Goal: Task Accomplishment & Management: Use online tool/utility

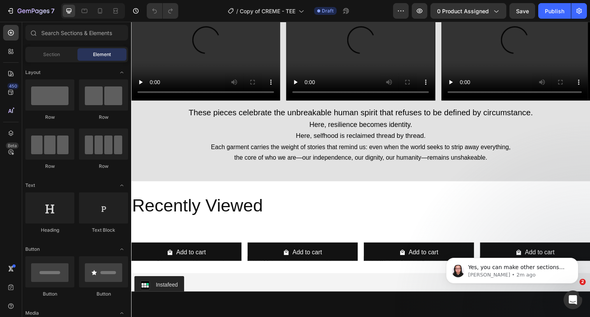
scroll to position [2090, 0]
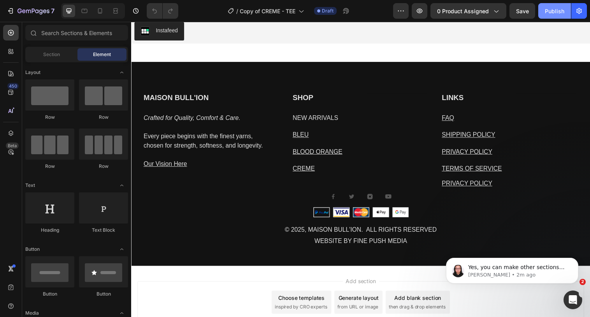
click at [558, 12] on div "Publish" at bounding box center [554, 11] width 19 height 8
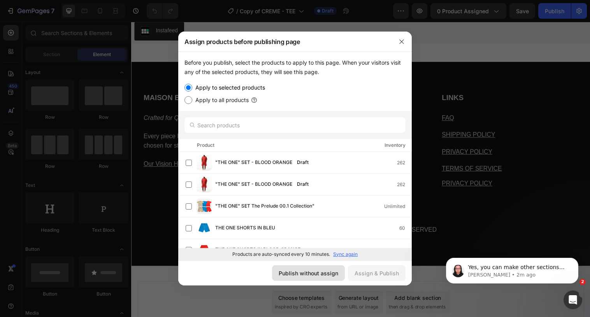
click at [308, 278] on button "Publish without assign" at bounding box center [308, 273] width 73 height 16
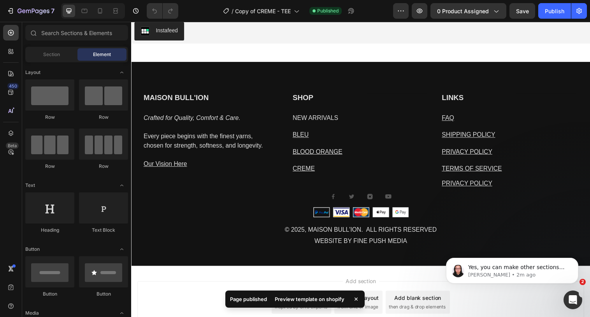
click at [317, 297] on div "Preview template on shopify" at bounding box center [309, 299] width 79 height 11
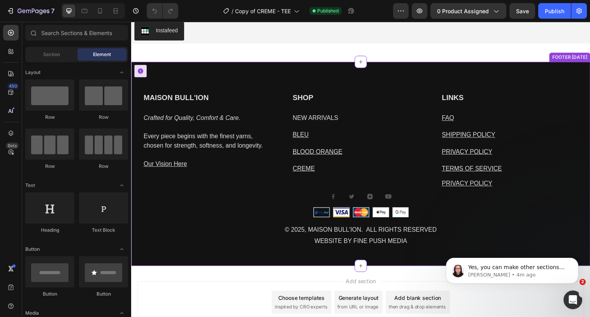
click at [264, 71] on div "MAISON BULL'ION Heading Crafted for Quality, Comfort & Care. Every piece begins…" at bounding box center [364, 167] width 467 height 208
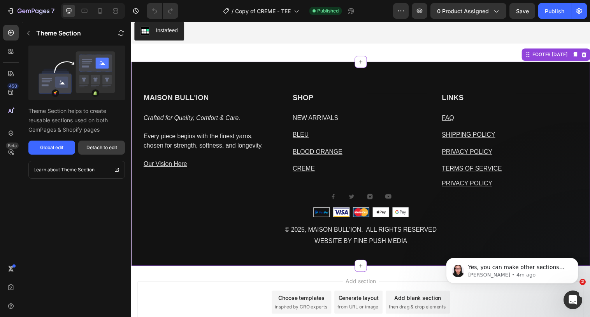
click at [115, 144] on div "Detach to edit" at bounding box center [101, 147] width 31 height 7
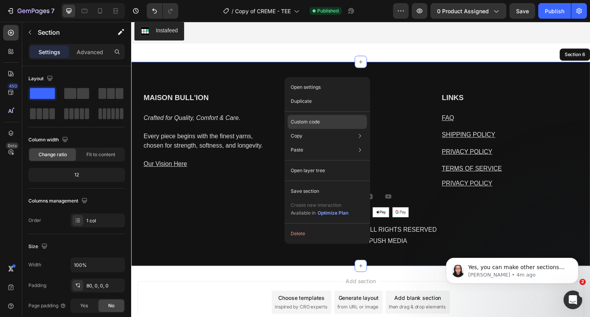
click at [316, 124] on p "Custom code" at bounding box center [305, 121] width 29 height 7
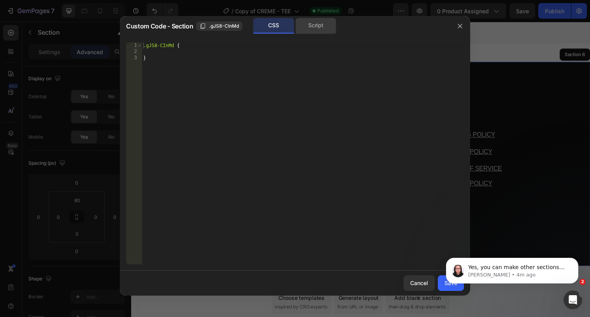
click at [313, 22] on div "Script" at bounding box center [316, 26] width 41 height 16
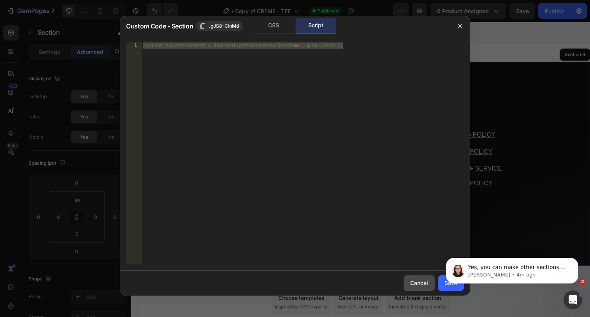
click at [419, 283] on div "Cancel" at bounding box center [419, 283] width 18 height 8
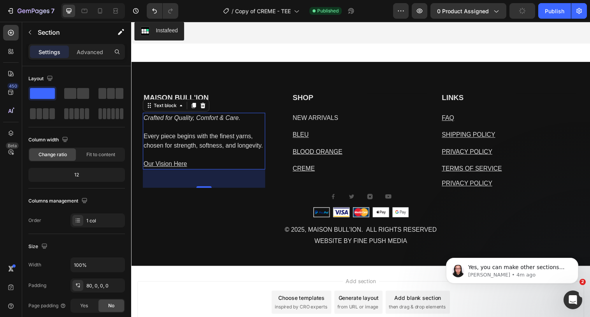
click at [192, 120] on icon "Crafted for Quality, Comfort & Care." at bounding box center [193, 119] width 99 height 7
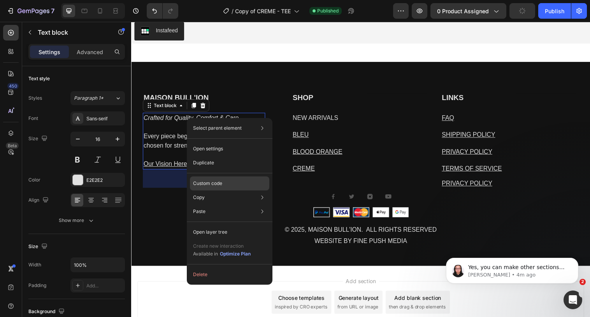
click at [217, 187] on div "Custom code" at bounding box center [229, 183] width 79 height 14
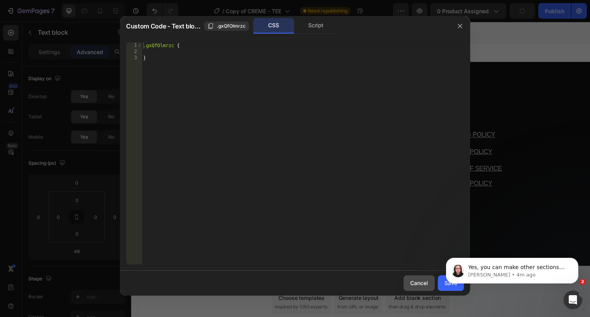
click at [419, 286] on div "Cancel" at bounding box center [419, 283] width 18 height 8
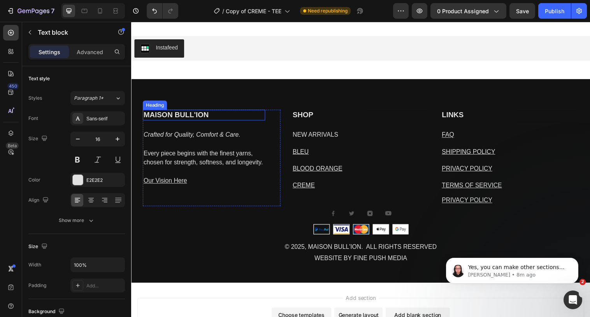
scroll to position [2357, 0]
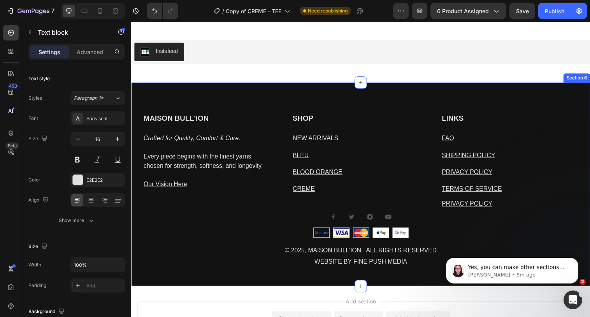
click at [260, 95] on div "MAISON BULL'ION Heading Crafted for Quality, Comfort & Care. Every piece begins…" at bounding box center [364, 188] width 467 height 208
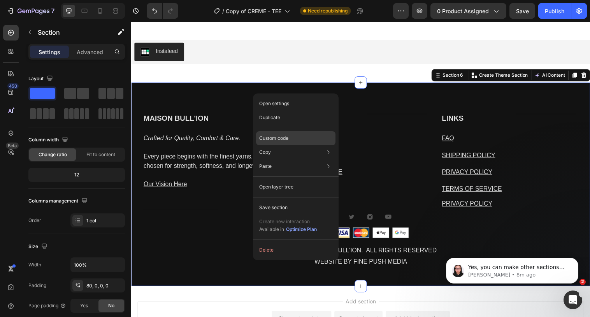
click at [276, 141] on p "Custom code" at bounding box center [273, 138] width 29 height 7
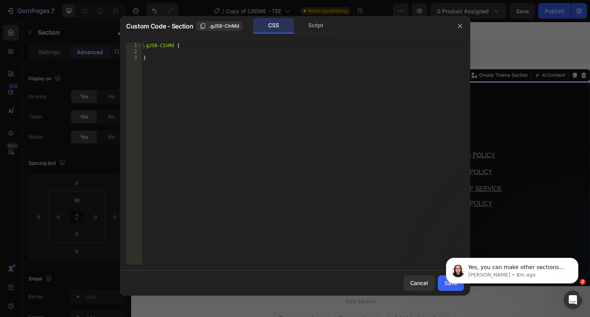
click at [177, 44] on div ".gJS8-CInMd { }" at bounding box center [303, 159] width 322 height 234
type textarea ".gJS8-CInMd p{"
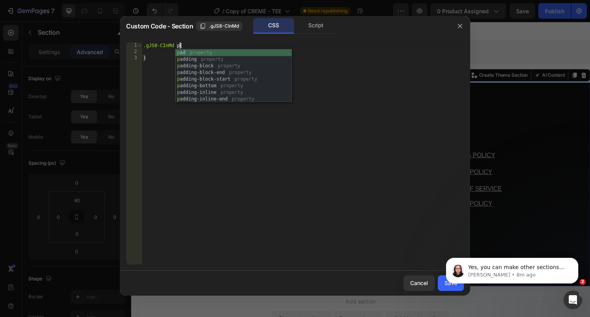
scroll to position [0, 3]
click at [152, 50] on div ".gJS8-CInMd p { }" at bounding box center [303, 159] width 322 height 234
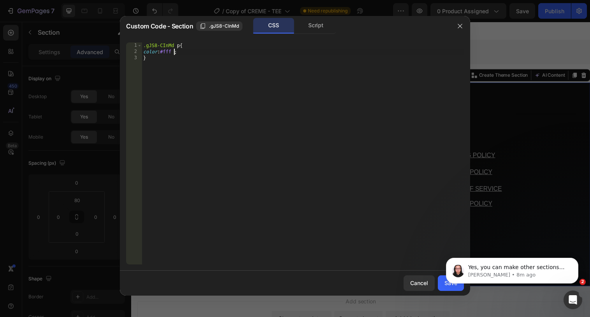
scroll to position [0, 2]
type textarea "color:#fff !"
click at [575, 262] on icon "Dismiss notification" at bounding box center [576, 260] width 4 height 4
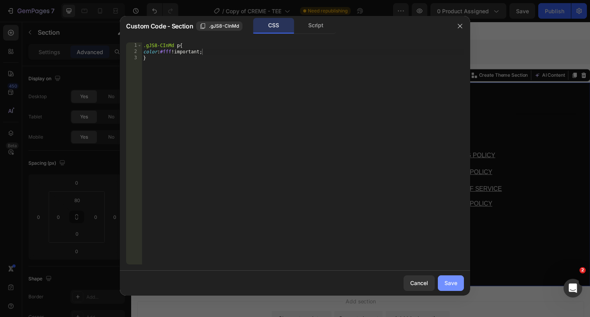
click at [456, 279] on div "Save" at bounding box center [451, 283] width 13 height 8
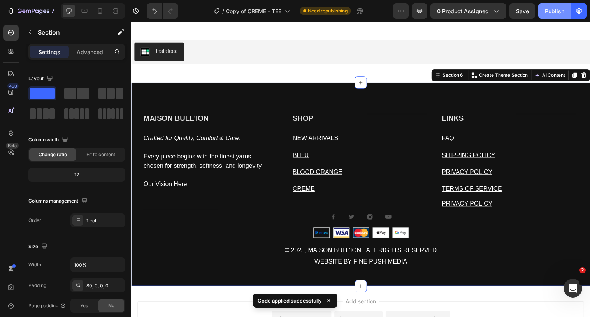
click at [550, 16] on button "Publish" at bounding box center [555, 11] width 33 height 16
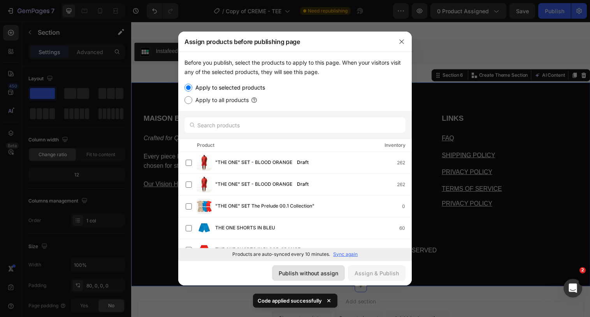
click at [299, 269] on div "Publish without assign" at bounding box center [309, 273] width 60 height 8
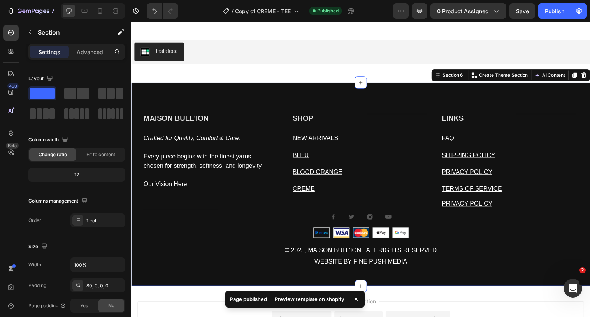
click at [285, 300] on div "Page published Preview template on shopify" at bounding box center [294, 300] width 139 height 20
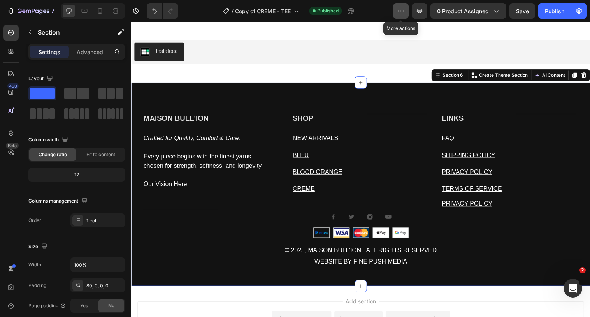
click at [404, 12] on icon "button" at bounding box center [401, 11] width 8 height 8
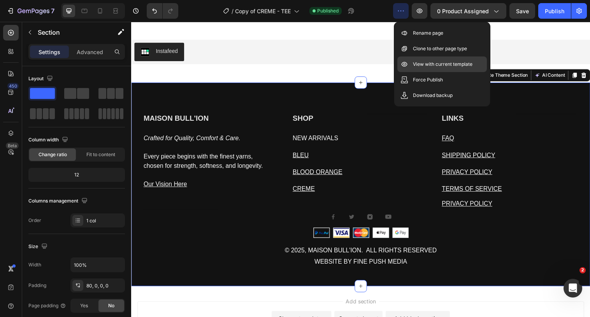
click at [418, 63] on p "View with current template" at bounding box center [443, 64] width 60 height 8
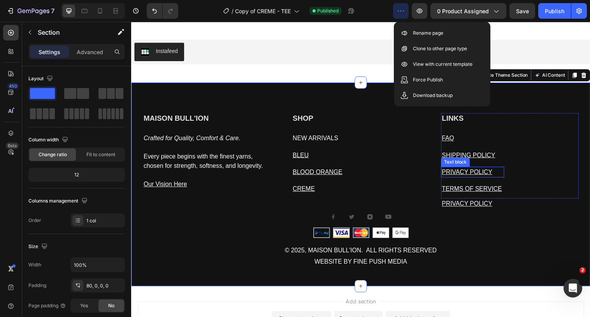
click at [465, 177] on u "PRIVACY POLICY" at bounding box center [472, 174] width 51 height 7
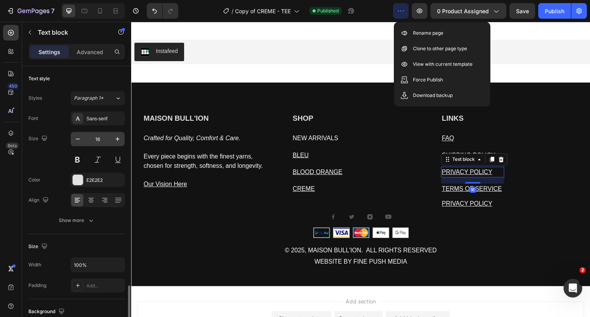
scroll to position [188, 0]
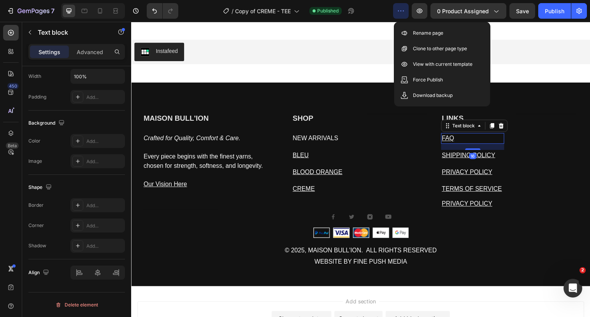
click at [457, 140] on u "FAQ" at bounding box center [453, 140] width 12 height 7
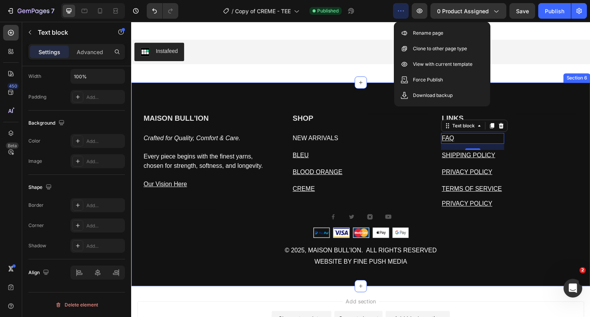
click at [287, 93] on div "MAISON BULL'ION Heading Crafted for Quality, Comfort & Care. Every piece begins…" at bounding box center [364, 188] width 467 height 208
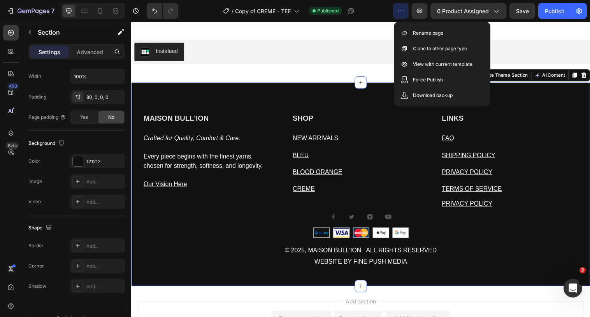
scroll to position [0, 0]
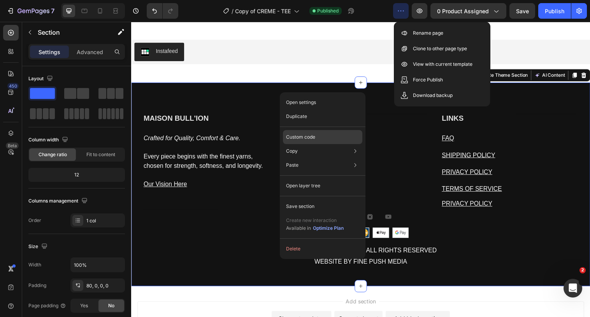
click at [306, 140] on p "Custom code" at bounding box center [300, 137] width 29 height 7
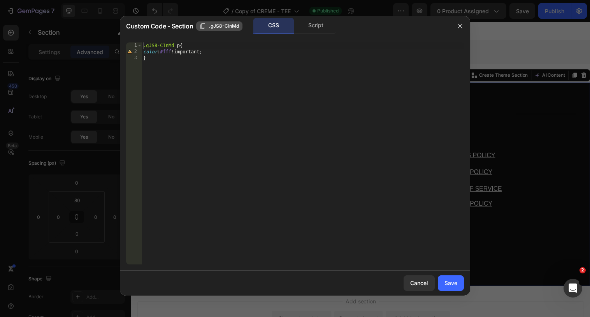
click at [213, 29] on span ".gJS8-CInMd" at bounding box center [224, 26] width 30 height 7
click at [181, 46] on div ".gJS8-CInMd p { color : #fff !important ; }" at bounding box center [303, 159] width 322 height 234
paste textarea ".gJS8-CInMd"
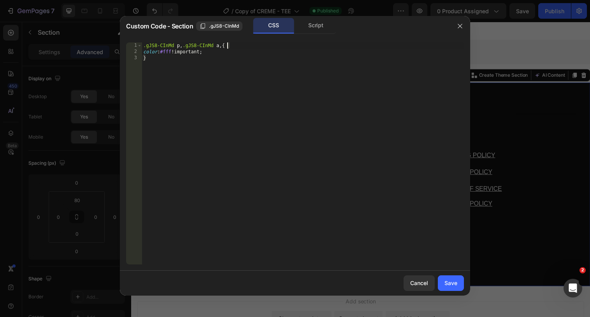
paste textarea ".gJS8-CInMd"
type textarea ".gJS8-CInMd p, .gJS8-CInMd a, .gJS8-CInMd h2{"
click at [445, 280] on div "Save" at bounding box center [451, 283] width 13 height 8
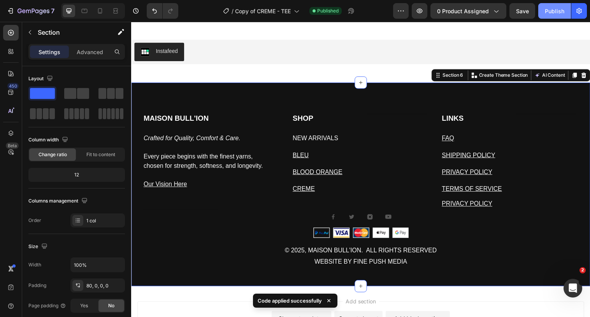
click at [560, 14] on div "Publish" at bounding box center [554, 11] width 19 height 8
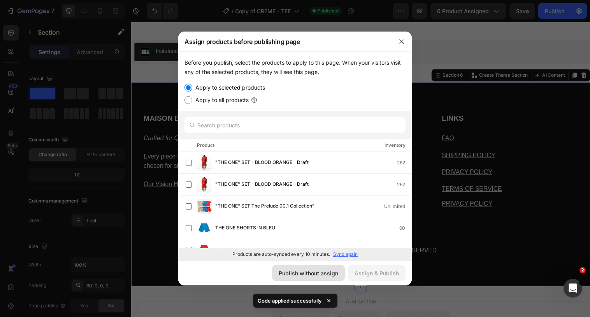
click at [328, 276] on div "Publish without assign" at bounding box center [309, 273] width 60 height 8
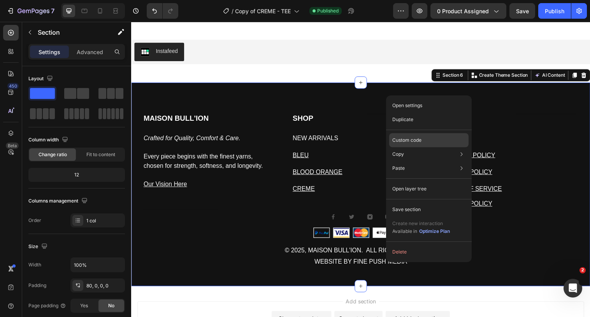
click at [408, 143] on p "Custom code" at bounding box center [407, 140] width 29 height 7
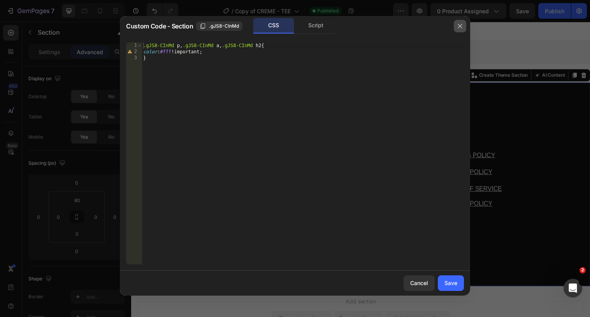
click at [461, 24] on icon "button" at bounding box center [460, 26] width 6 height 6
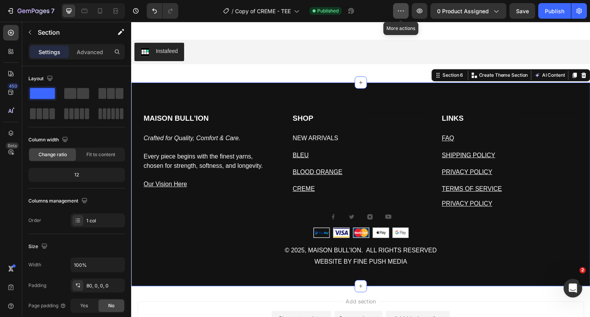
click at [400, 8] on icon "button" at bounding box center [401, 11] width 8 height 8
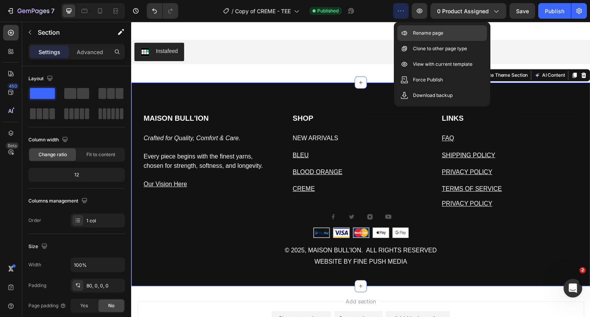
click at [407, 40] on div "Rename page" at bounding box center [443, 33] width 90 height 16
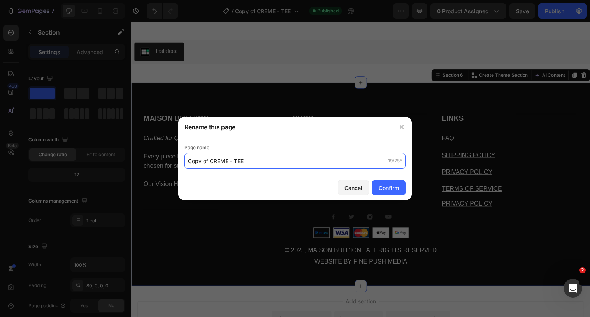
click at [186, 162] on input "Copy of CREME - TEE" at bounding box center [295, 161] width 221 height 16
type input "[Nathan GP] Copy of CREME - TEE"
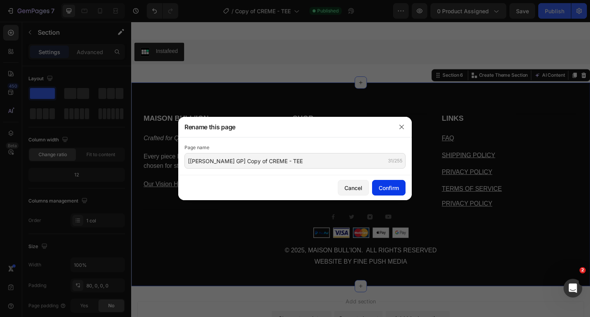
click at [394, 184] on div "Confirm" at bounding box center [389, 188] width 20 height 8
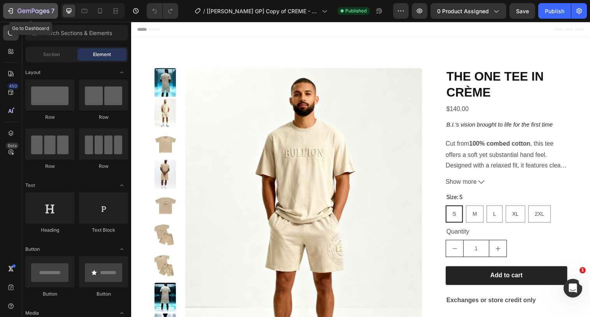
click at [43, 12] on icon "button" at bounding box center [34, 11] width 32 height 7
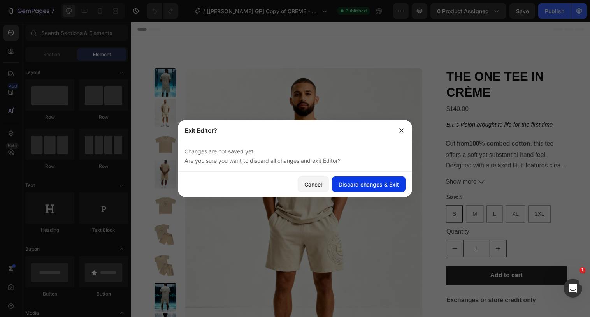
click at [357, 186] on div "Discard changes & Exit" at bounding box center [369, 184] width 60 height 8
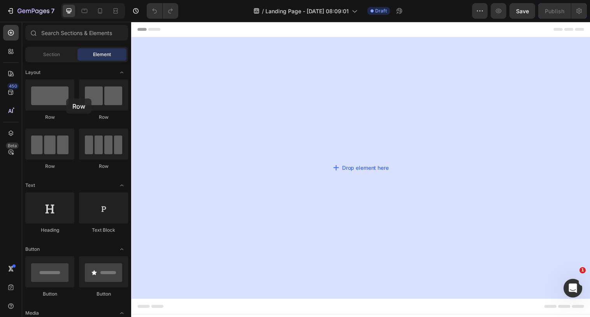
drag, startPoint x: 173, startPoint y: 120, endPoint x: 306, endPoint y: 109, distance: 133.6
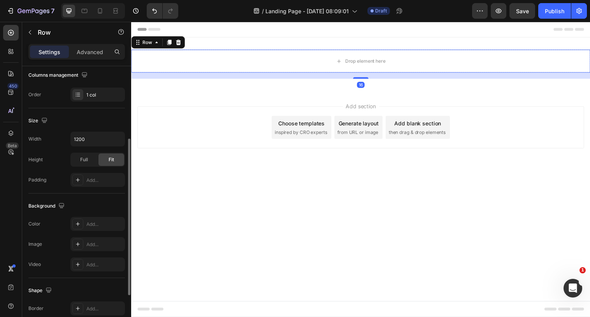
scroll to position [202, 0]
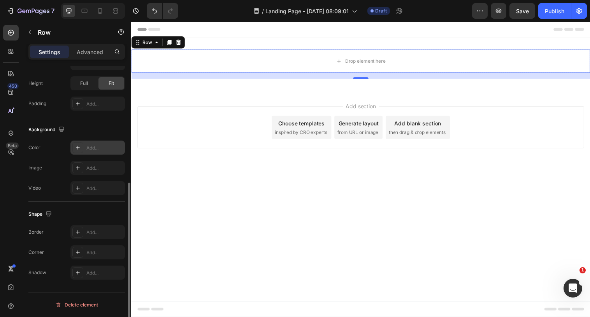
click at [88, 153] on div "Add..." at bounding box center [97, 148] width 55 height 14
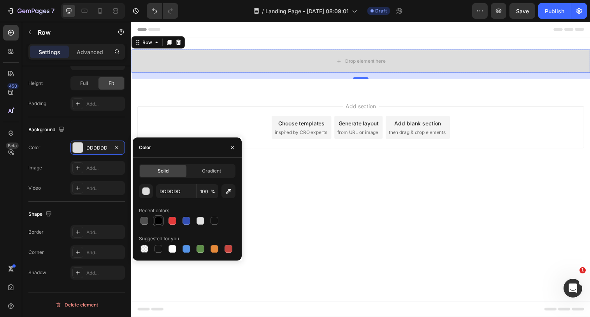
click at [157, 219] on div at bounding box center [159, 221] width 8 height 8
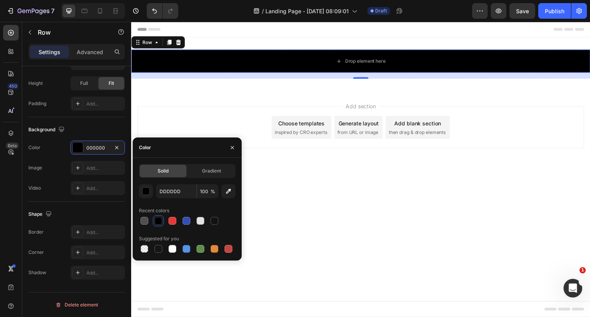
type input "000000"
click at [32, 37] on button "button" at bounding box center [30, 32] width 12 height 12
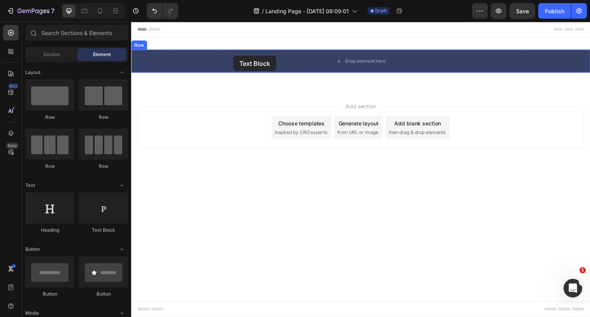
drag, startPoint x: 243, startPoint y: 233, endPoint x: 235, endPoint y: 56, distance: 177.0
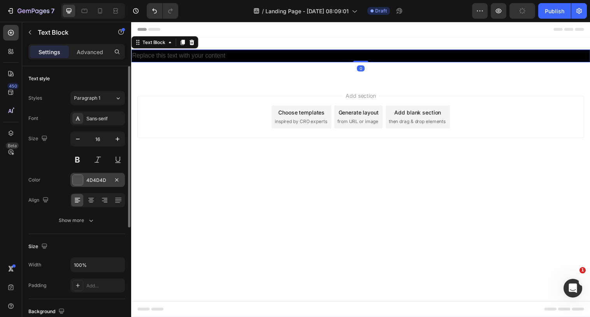
click at [75, 181] on div at bounding box center [78, 180] width 10 height 10
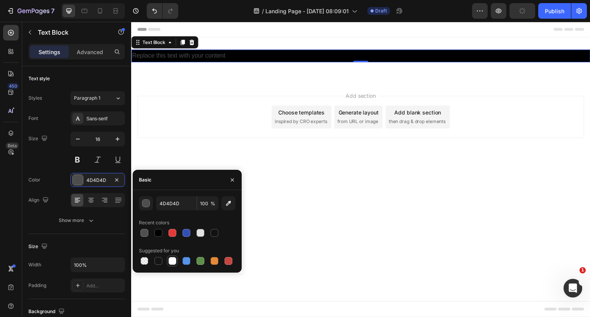
click at [171, 260] on div at bounding box center [173, 261] width 8 height 8
type input "FFFFFF"
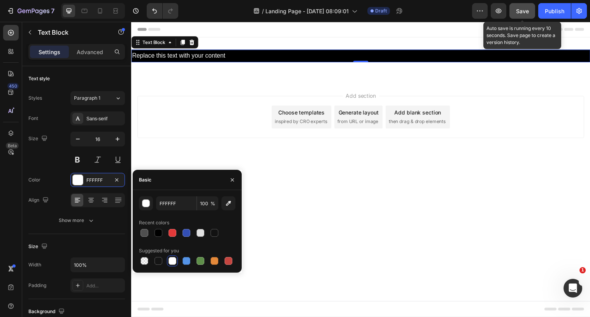
click at [525, 13] on span "Save" at bounding box center [522, 11] width 13 height 7
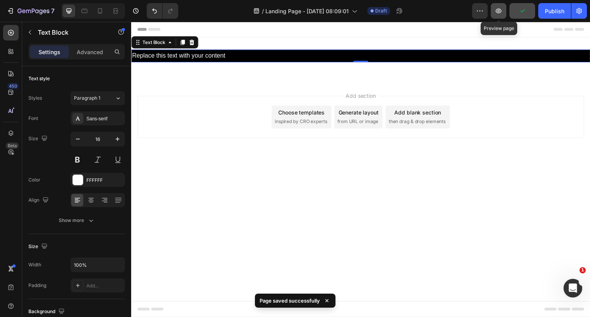
click at [503, 14] on icon "button" at bounding box center [499, 11] width 8 height 8
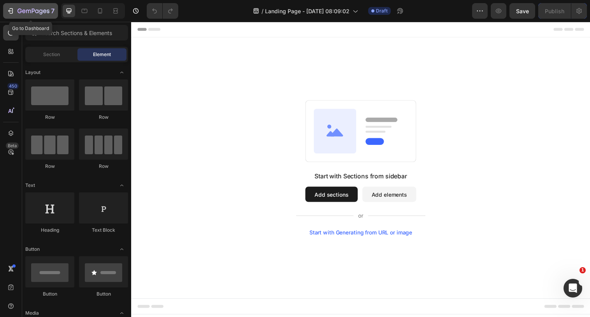
click at [48, 11] on icon "button" at bounding box center [48, 11] width 3 height 4
